Goal: Information Seeking & Learning: Learn about a topic

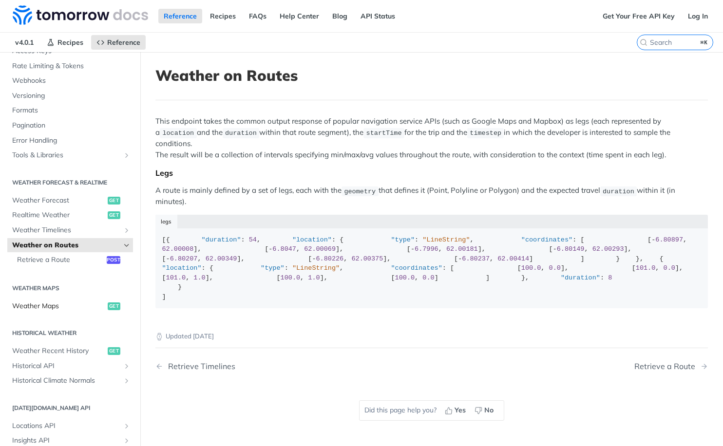
scroll to position [106, 0]
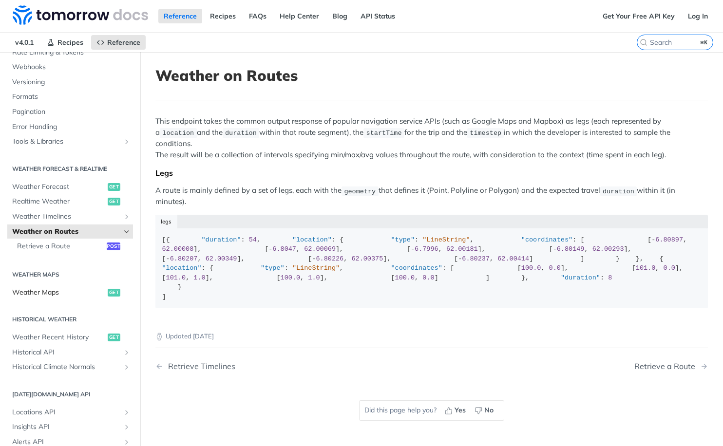
click at [54, 295] on span "Weather Maps" at bounding box center [58, 293] width 93 height 10
